Goal: Contribute content: Add original content to the website for others to see

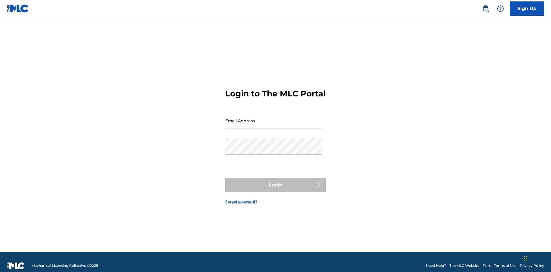
scroll to position [7, 0]
click at [274, 118] on input "Email Address" at bounding box center [273, 121] width 97 height 16
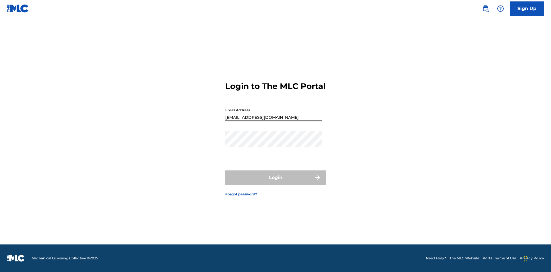
type input "[EMAIL_ADDRESS][DOMAIN_NAME]"
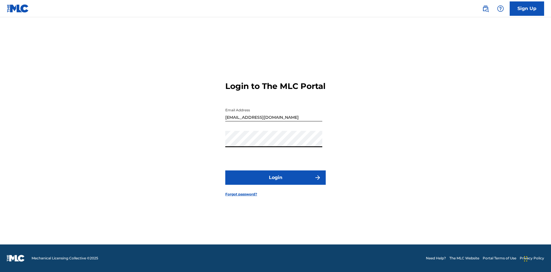
click at [276, 183] on button "Login" at bounding box center [275, 178] width 100 height 14
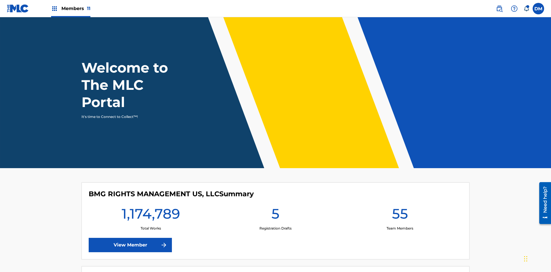
click at [71, 8] on span "Members 11" at bounding box center [75, 8] width 29 height 7
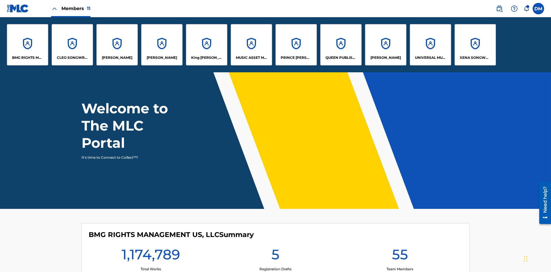
click at [430, 58] on p "UNIVERSAL MUSIC PUB GROUP" at bounding box center [430, 57] width 31 height 5
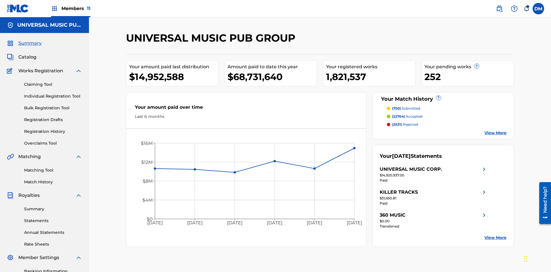
click at [53, 93] on link "Individual Registration Tool" at bounding box center [53, 96] width 58 height 6
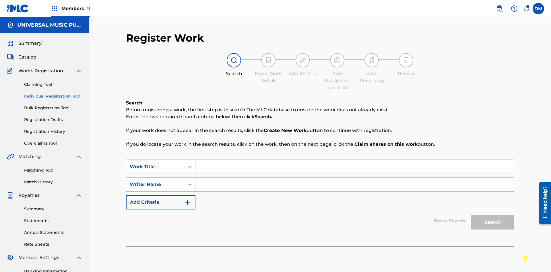
click at [355, 160] on input "Search Form" at bounding box center [355, 167] width 318 height 14
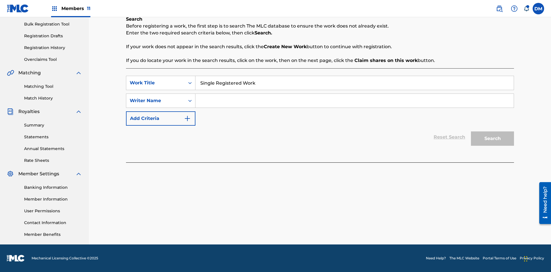
type input "Single Registered Work"
click at [355, 101] on input "Search Form" at bounding box center [355, 101] width 318 height 14
click at [493, 139] on button "Search" at bounding box center [492, 138] width 43 height 14
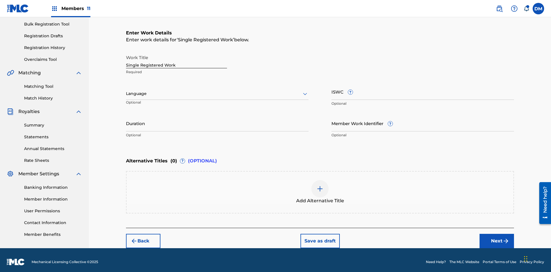
click at [320, 237] on button "Save as draft" at bounding box center [320, 241] width 39 height 14
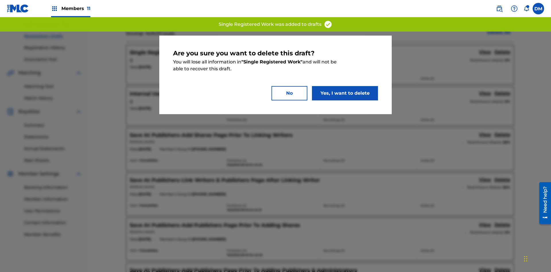
click at [345, 93] on button "Yes, I want to delete" at bounding box center [345, 93] width 66 height 14
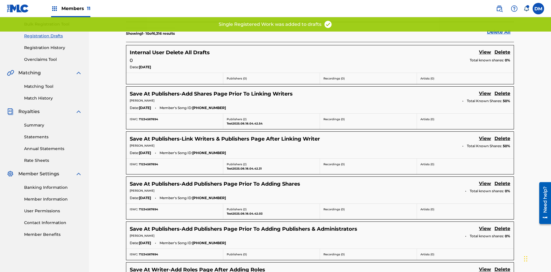
scroll to position [165, 0]
